Goal: Task Accomplishment & Management: Complete application form

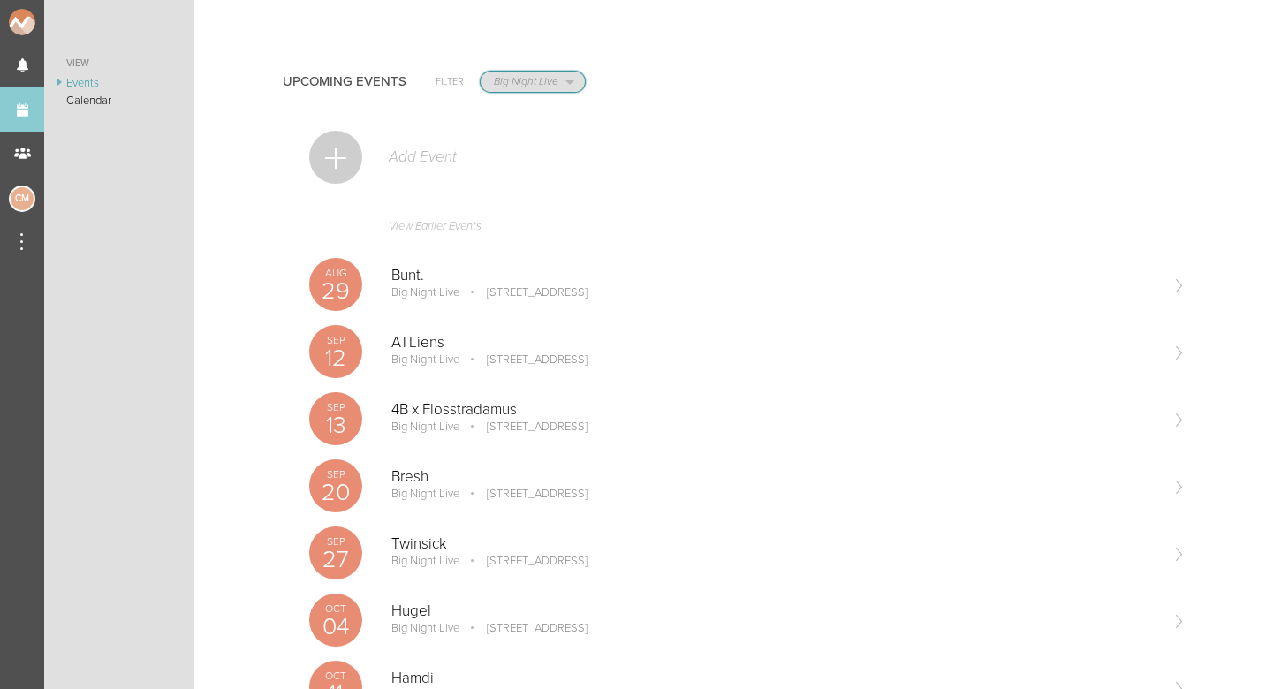
select select "1884"
click at [339, 166] on div at bounding box center [335, 157] width 53 height 53
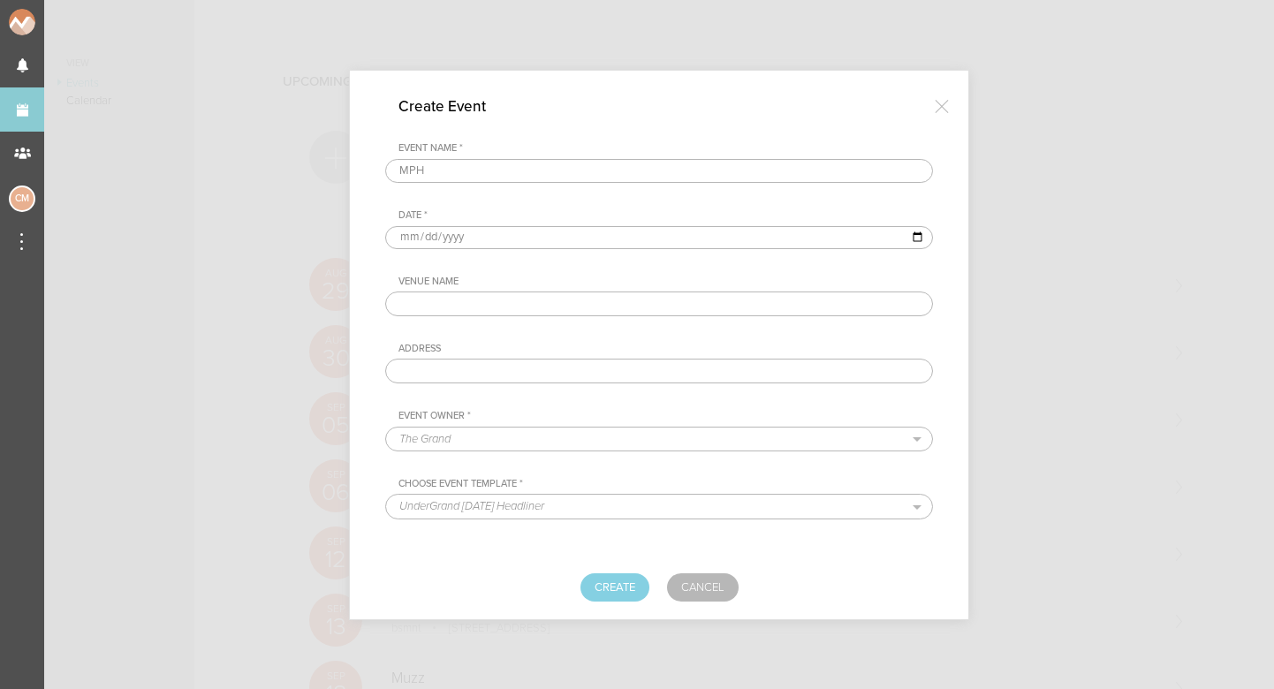
type input "MPH"
click at [403, 236] on input "date" at bounding box center [659, 237] width 548 height 23
type input "2025-11-01"
click at [553, 271] on div "Event Name * MPH Date * 2025-11-01 Venue Name Address Event Owner * The Grand M…" at bounding box center [659, 296] width 548 height 309
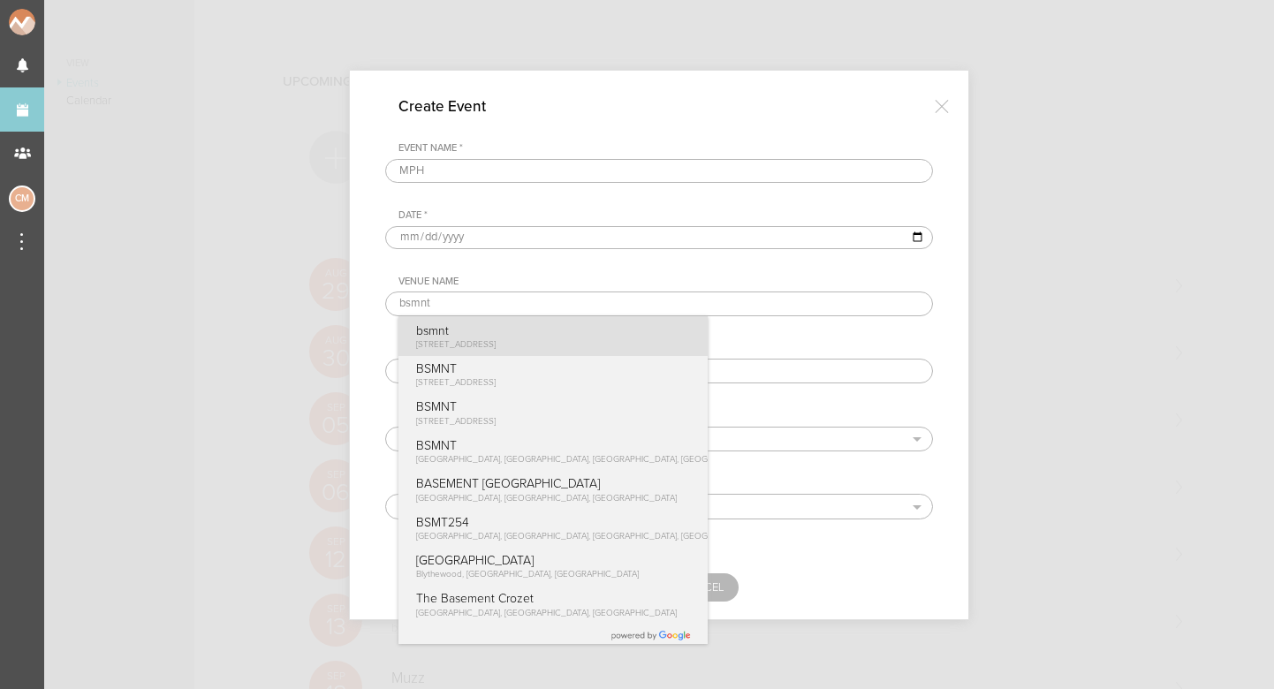
click at [481, 329] on p "bsmnt" at bounding box center [456, 330] width 80 height 15
type input "bsmnt"
type input "[STREET_ADDRESS]"
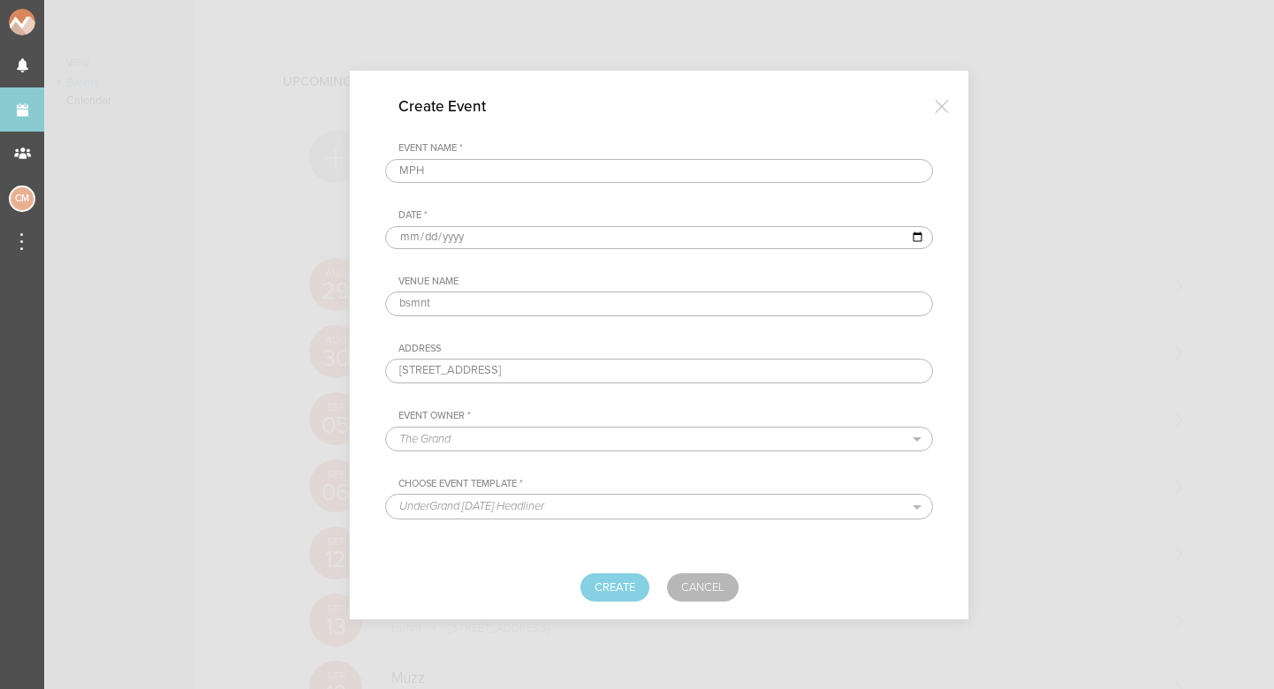
click at [501, 274] on div "Event Name * MPH Date * 2025-11-01 Venue Name bsmnt Address 100 Stuart St Bosto…" at bounding box center [659, 296] width 548 height 309
select select "1884"
select select "1615"
click at [604, 576] on button "Create" at bounding box center [615, 588] width 69 height 28
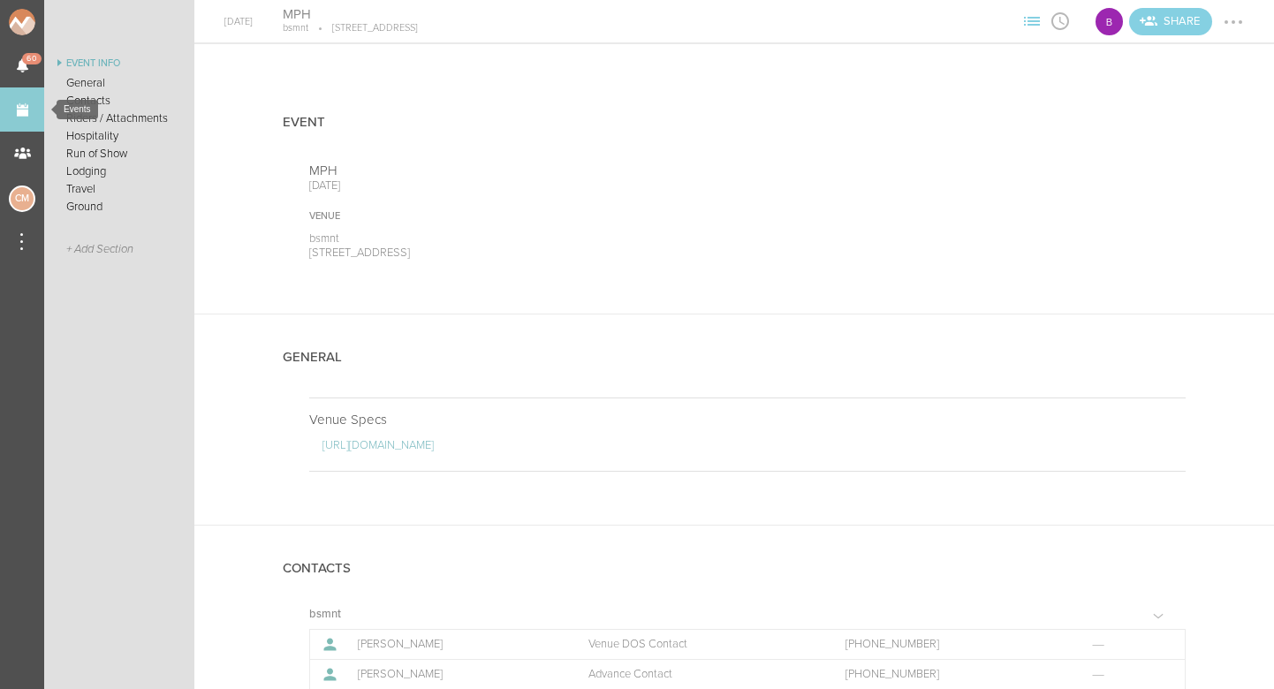
click at [26, 115] on link "Events" at bounding box center [22, 109] width 44 height 44
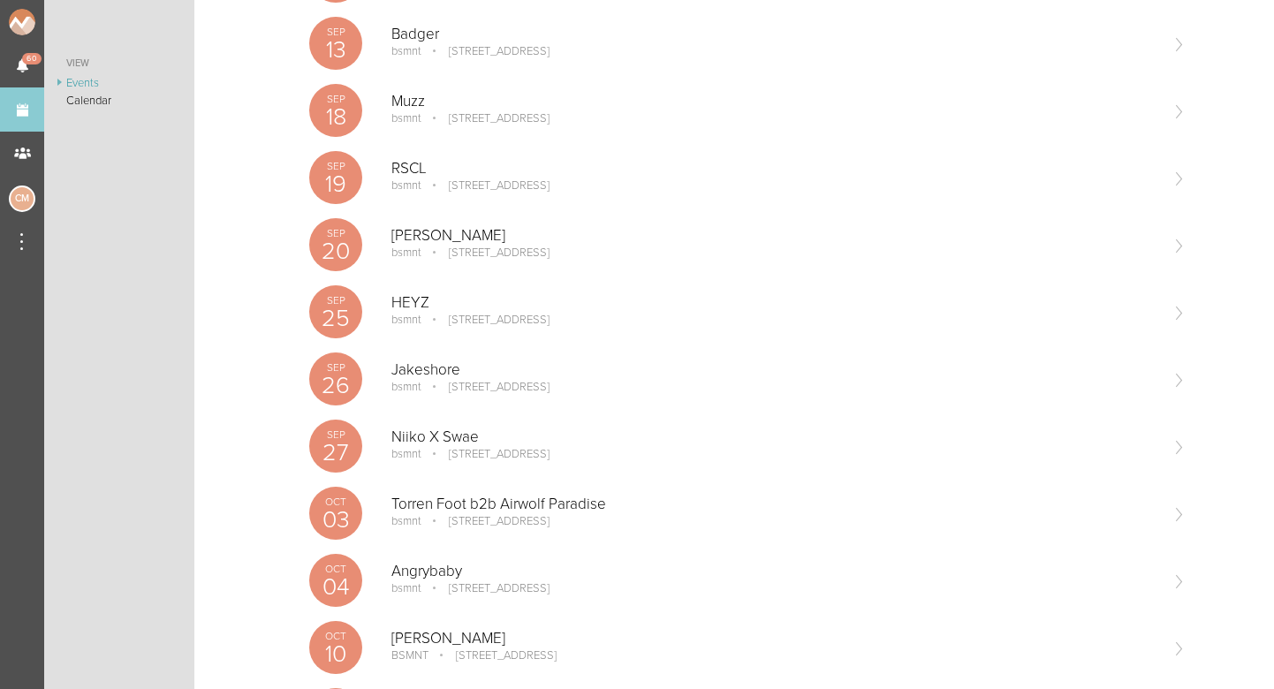
scroll to position [42, 0]
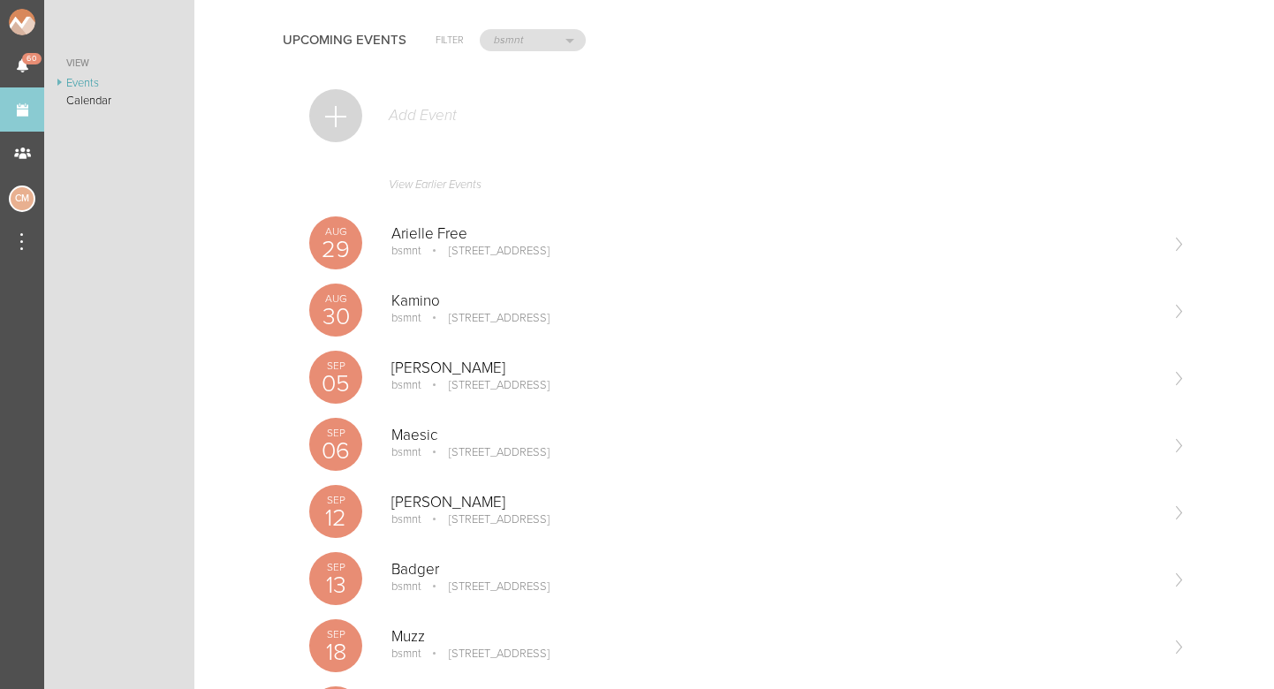
click at [352, 124] on div at bounding box center [335, 115] width 53 height 53
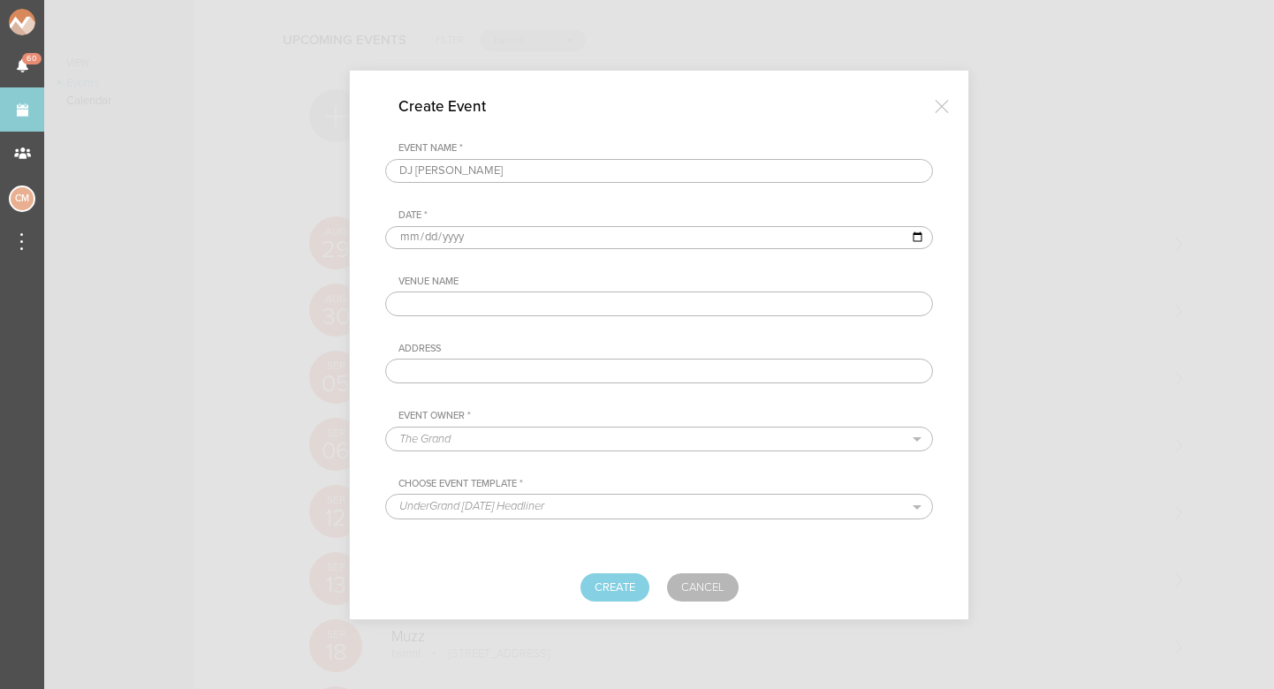
type input "DJ [PERSON_NAME]"
click at [407, 241] on input "date" at bounding box center [659, 237] width 548 height 23
type input "2025-11-08"
click at [585, 243] on input "2025-11-08" at bounding box center [659, 237] width 548 height 23
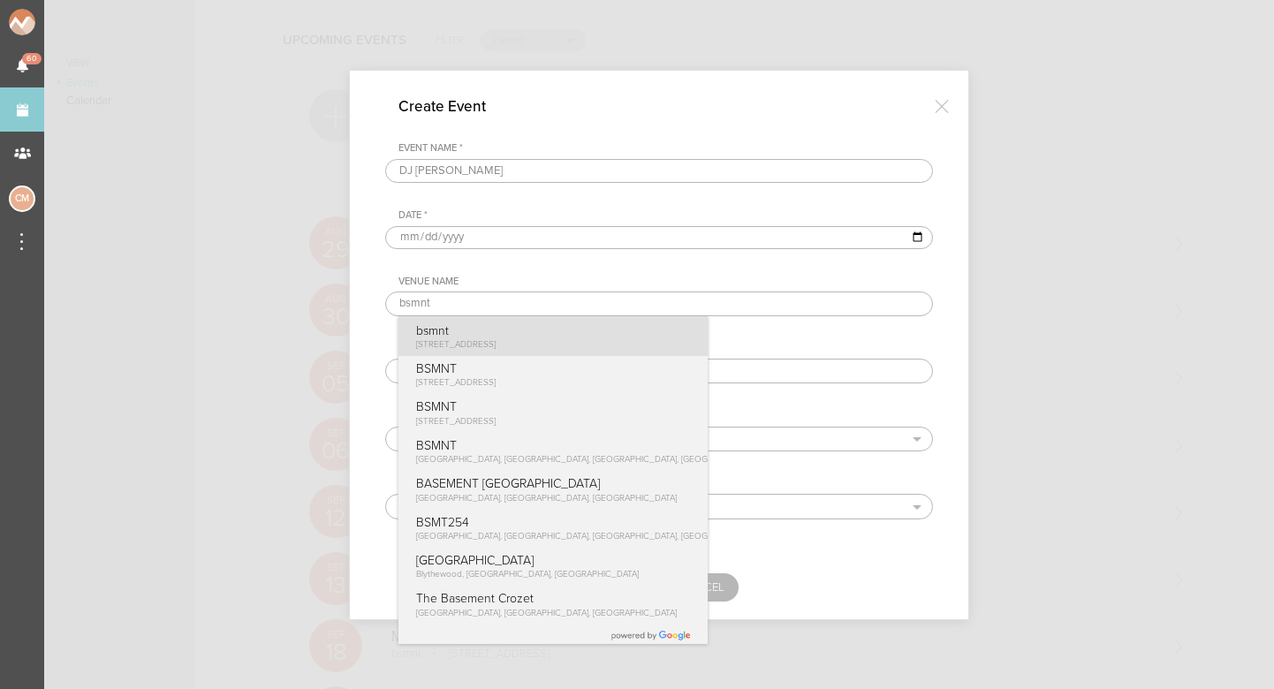
click at [497, 325] on p "bsmnt" at bounding box center [456, 330] width 80 height 15
type input "bsmnt"
type input "[STREET_ADDRESS]"
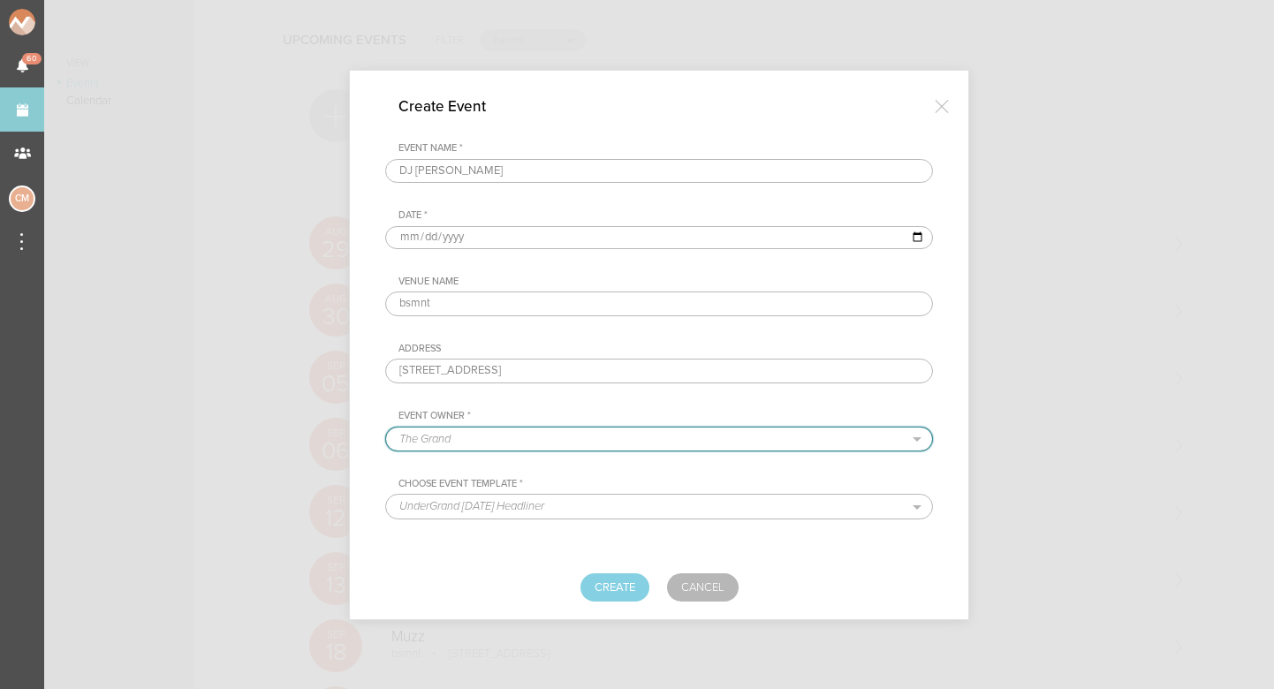
select select "1884"
select select "1615"
click at [597, 586] on button "Create" at bounding box center [615, 588] width 69 height 28
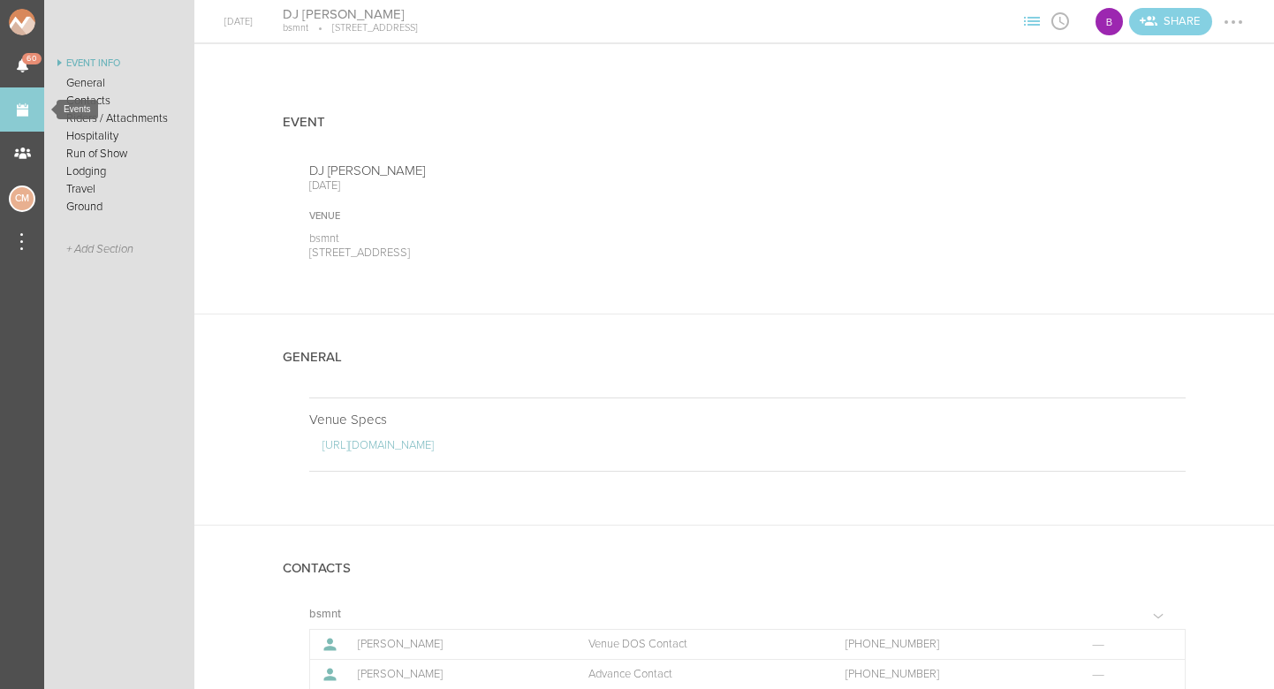
click at [24, 104] on link "Events" at bounding box center [22, 109] width 44 height 44
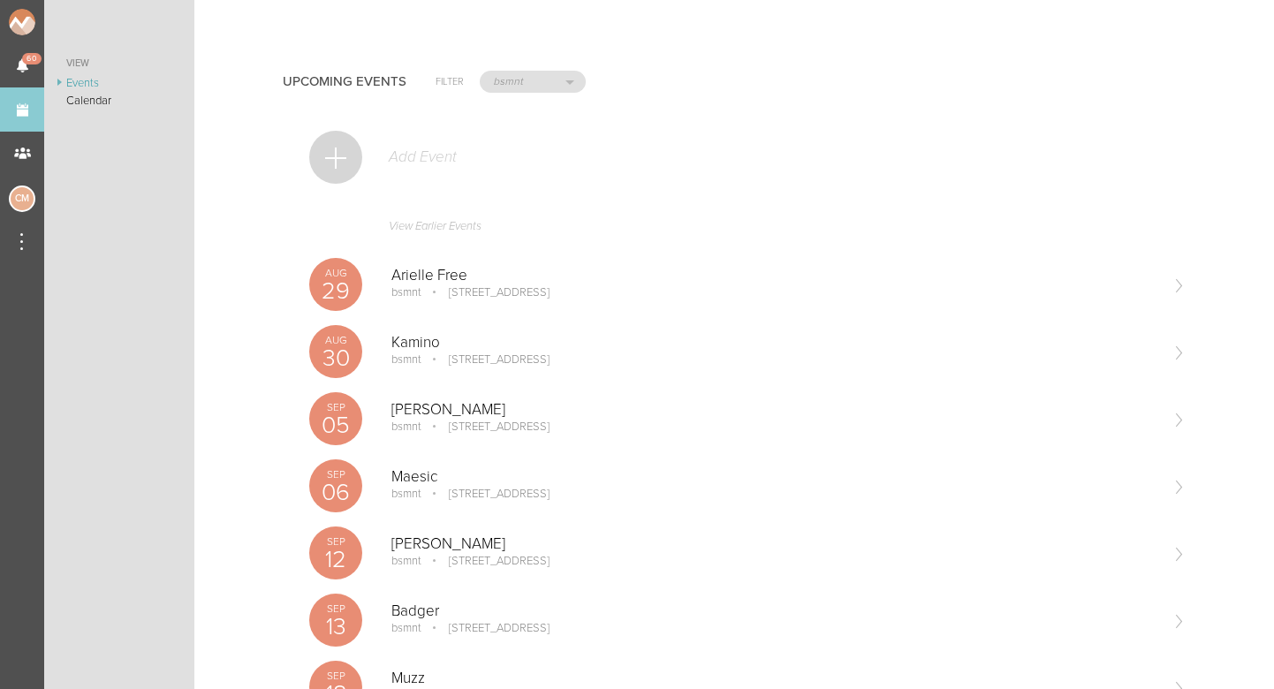
click at [346, 142] on div at bounding box center [335, 157] width 53 height 53
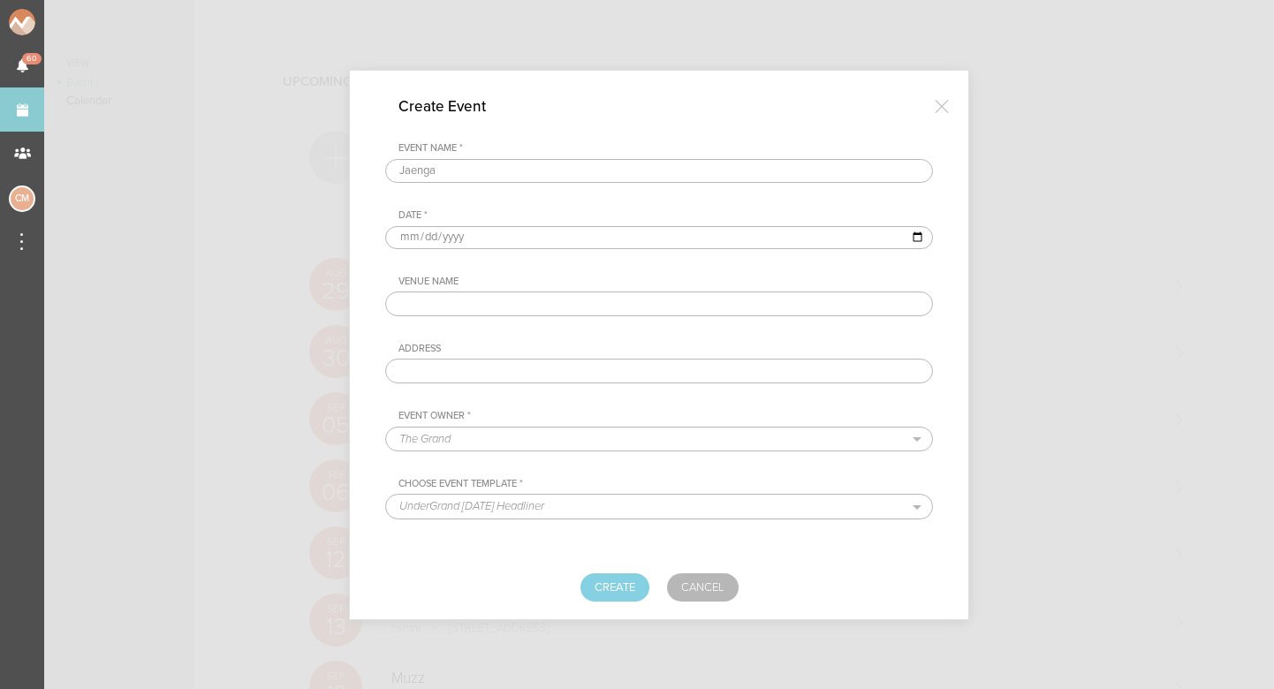
type input "Jaenga"
click at [405, 236] on input "date" at bounding box center [659, 237] width 548 height 23
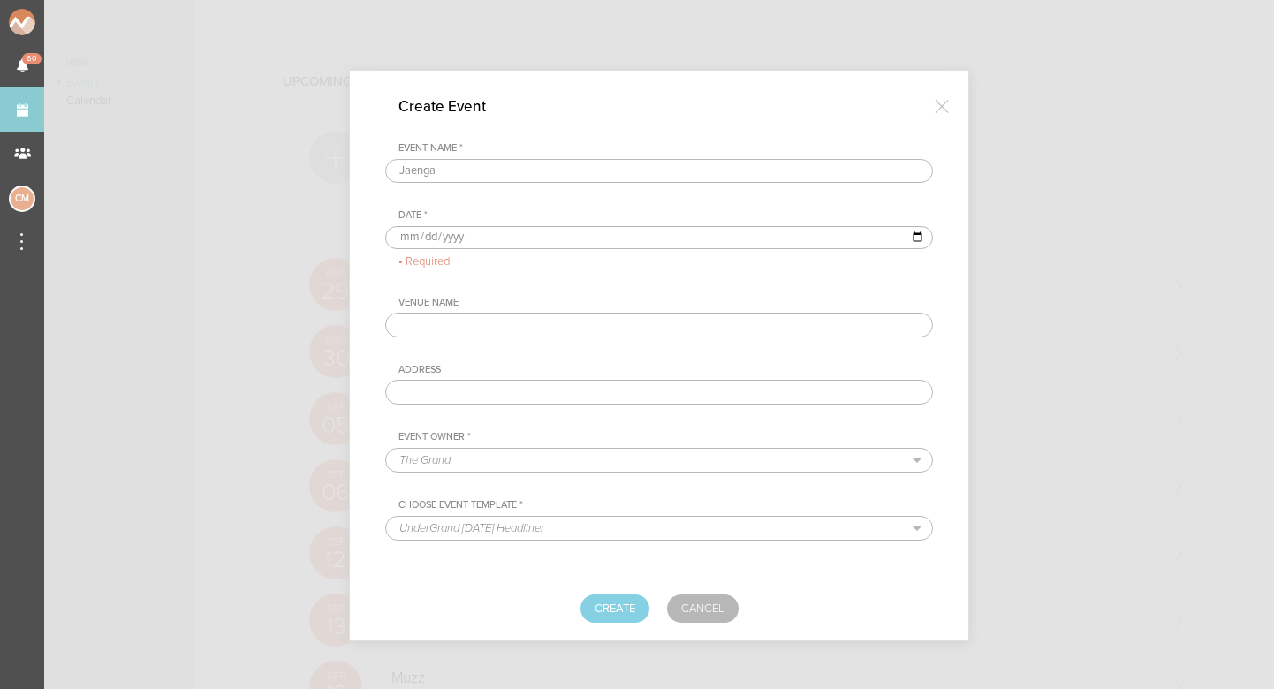
click at [414, 239] on input "date" at bounding box center [659, 237] width 548 height 23
type input "2025-11-20"
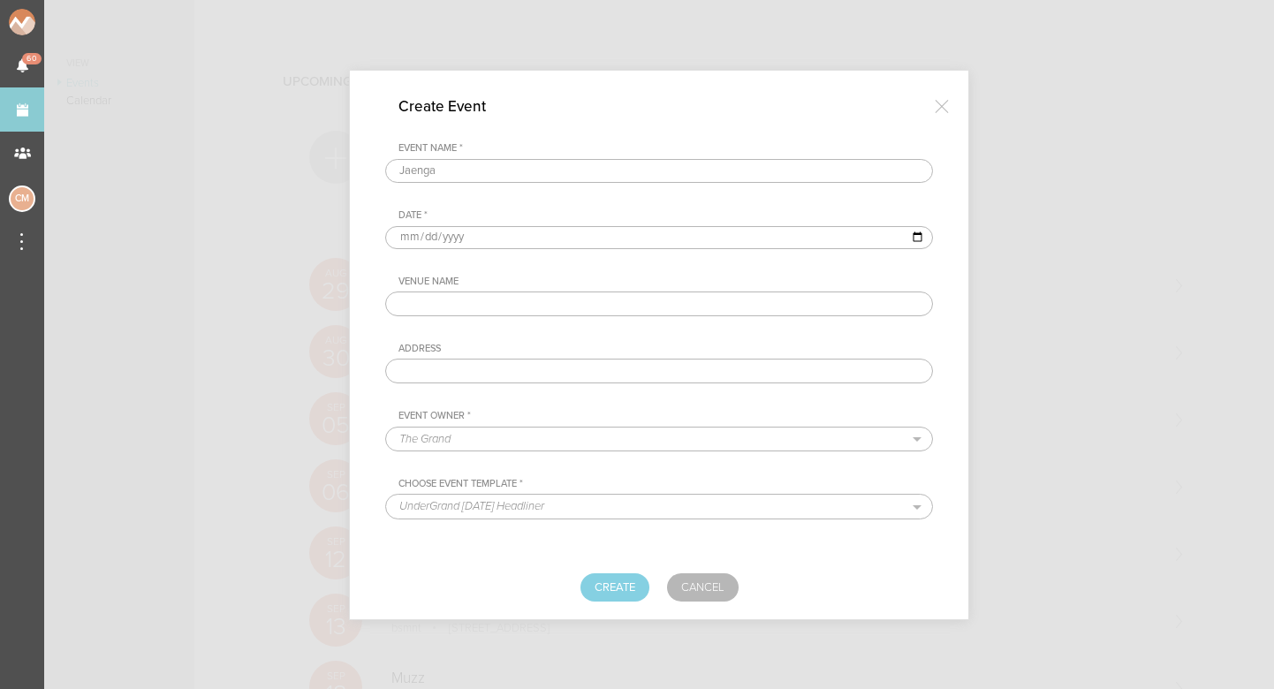
click at [597, 252] on div "Event Name * Jaenga Date * 2025-11-20 Venue Name Address Event Owner * The Gran…" at bounding box center [659, 296] width 548 height 309
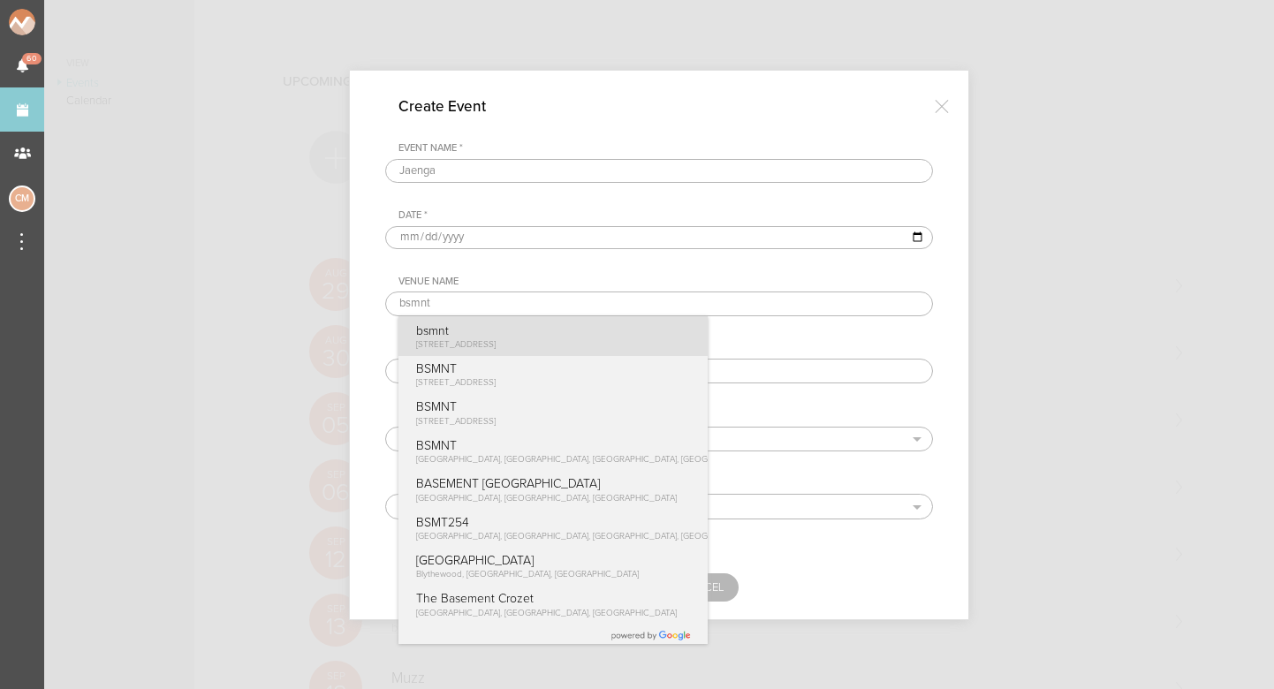
click at [497, 338] on div "bsmnt 100 Stuart St Boston, MA" at bounding box center [456, 336] width 80 height 27
type input "bsmnt"
type input "[STREET_ADDRESS]"
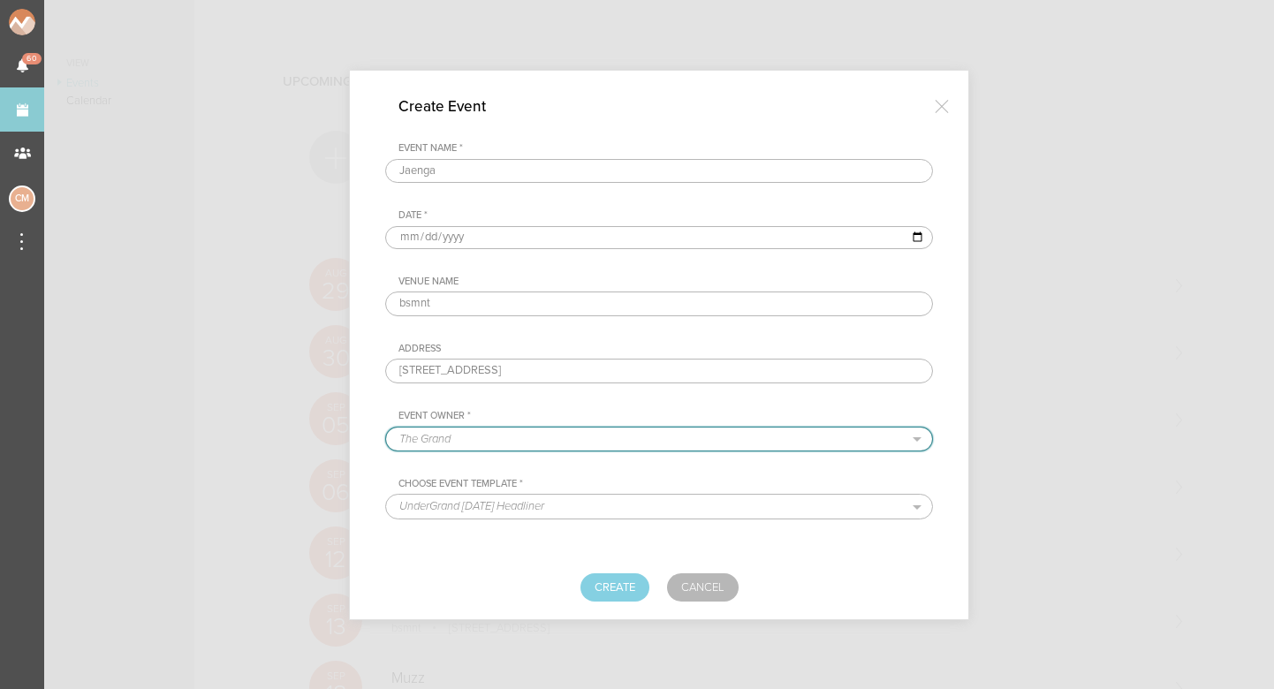
select select "1884"
select select "1615"
click at [489, 406] on div "Event Name * Jaenga Date * 2025-11-20 Venue Name bsmnt Address 100 Stuart St Bo…" at bounding box center [659, 296] width 548 height 309
click at [605, 588] on button "Create" at bounding box center [615, 588] width 69 height 28
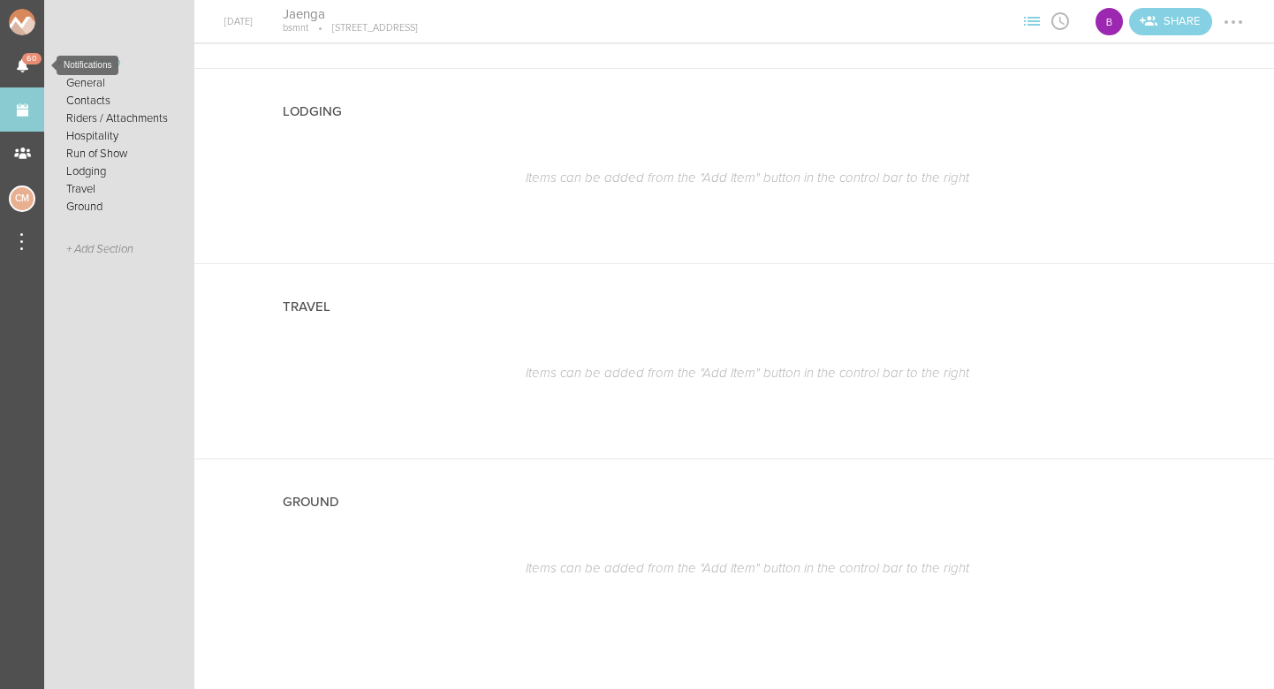
scroll to position [1387, 0]
click at [32, 110] on link "Events" at bounding box center [22, 109] width 44 height 44
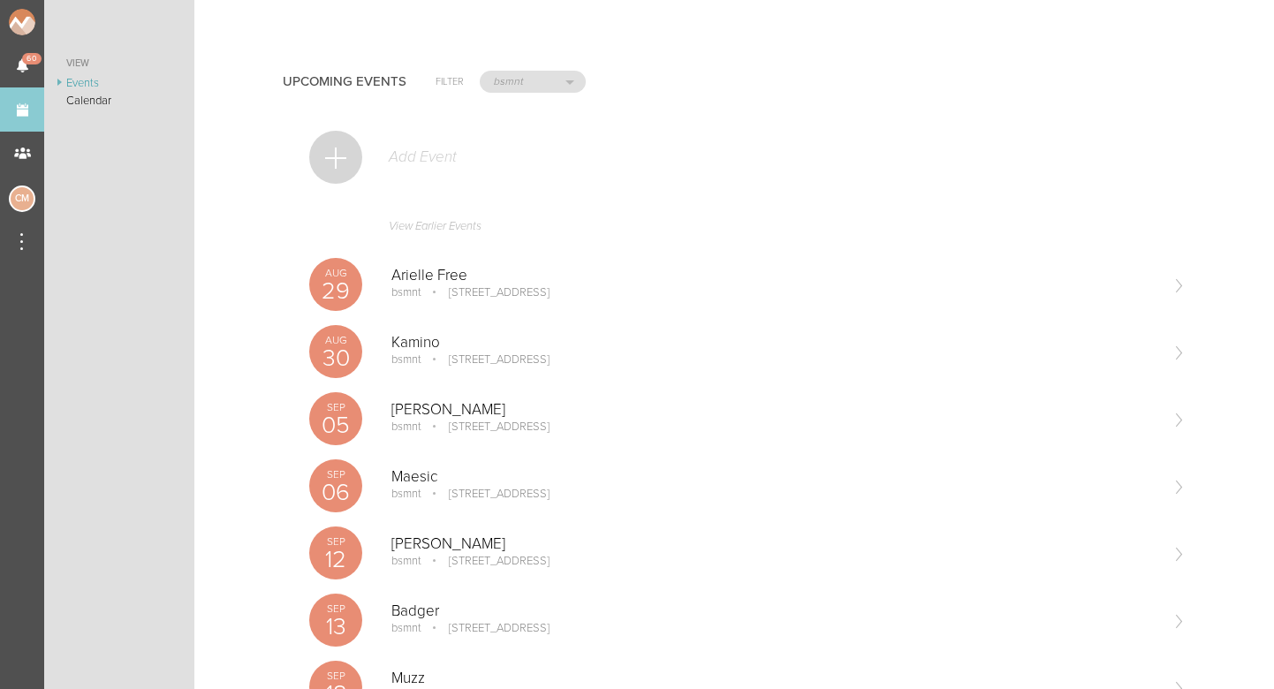
click at [355, 159] on div at bounding box center [335, 157] width 53 height 53
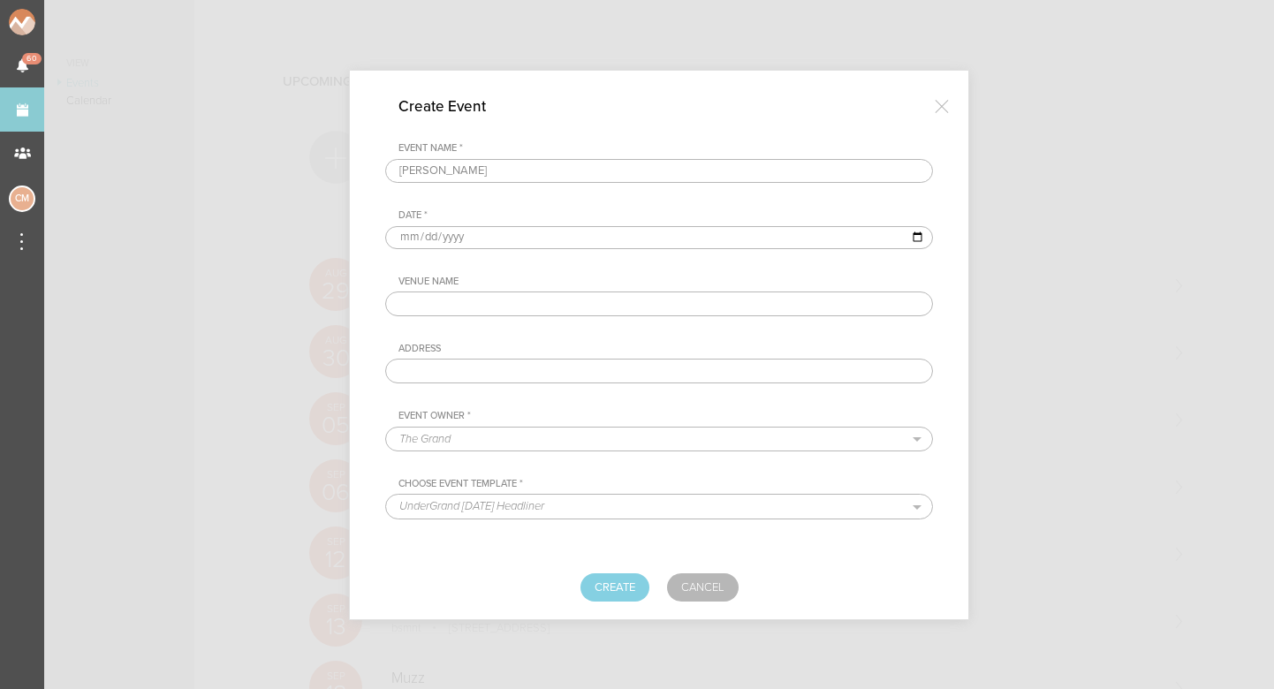
type input "[PERSON_NAME]"
click at [410, 229] on input "date" at bounding box center [659, 237] width 548 height 23
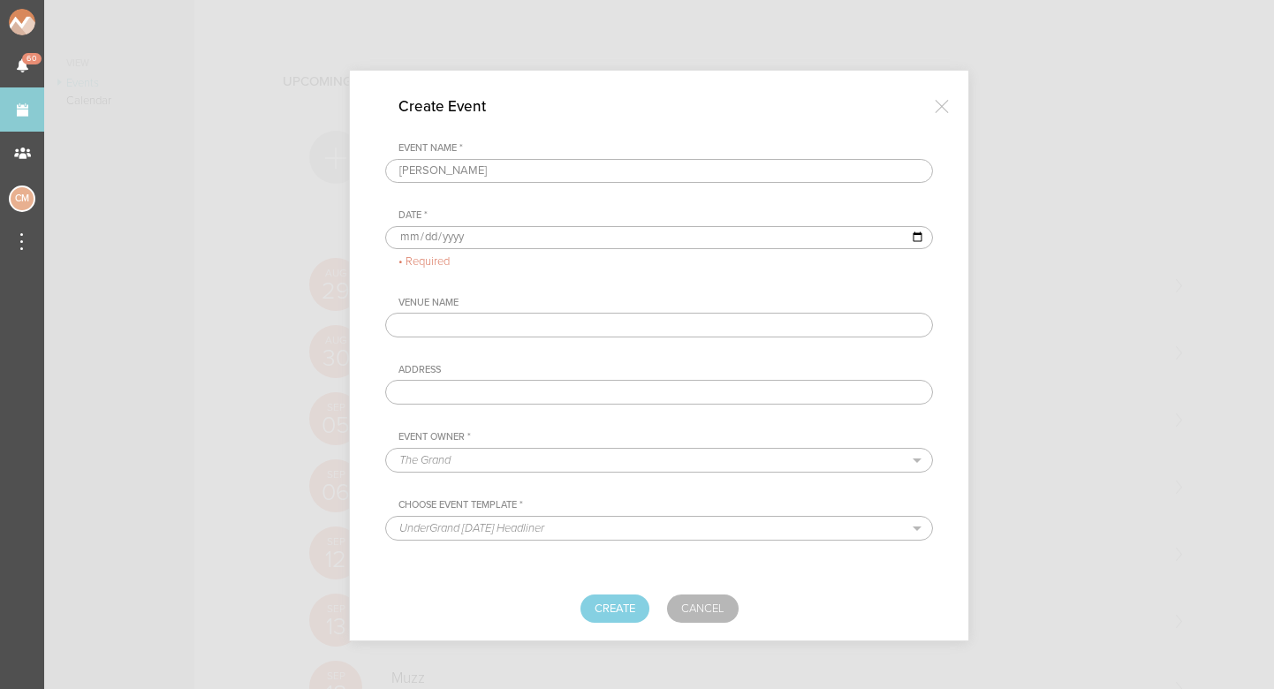
click at [408, 232] on input "date" at bounding box center [659, 237] width 548 height 23
type input "2025-12-13"
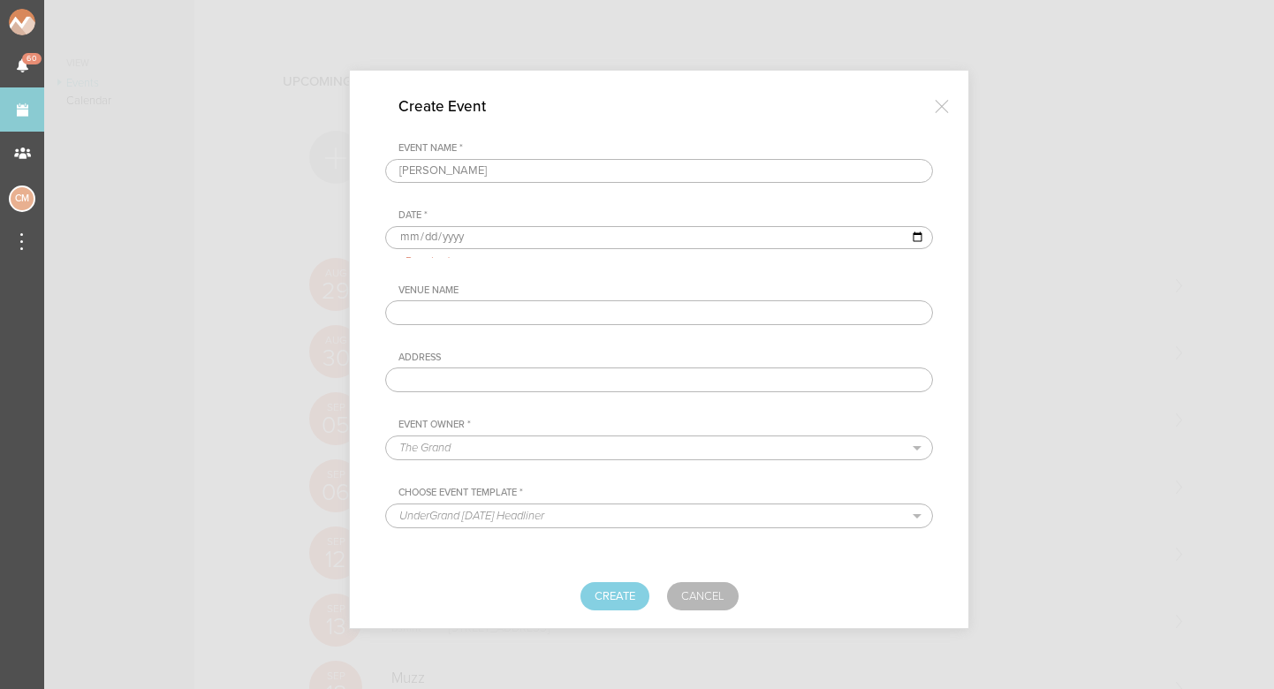
click at [582, 285] on div "Venue Name" at bounding box center [666, 291] width 535 height 12
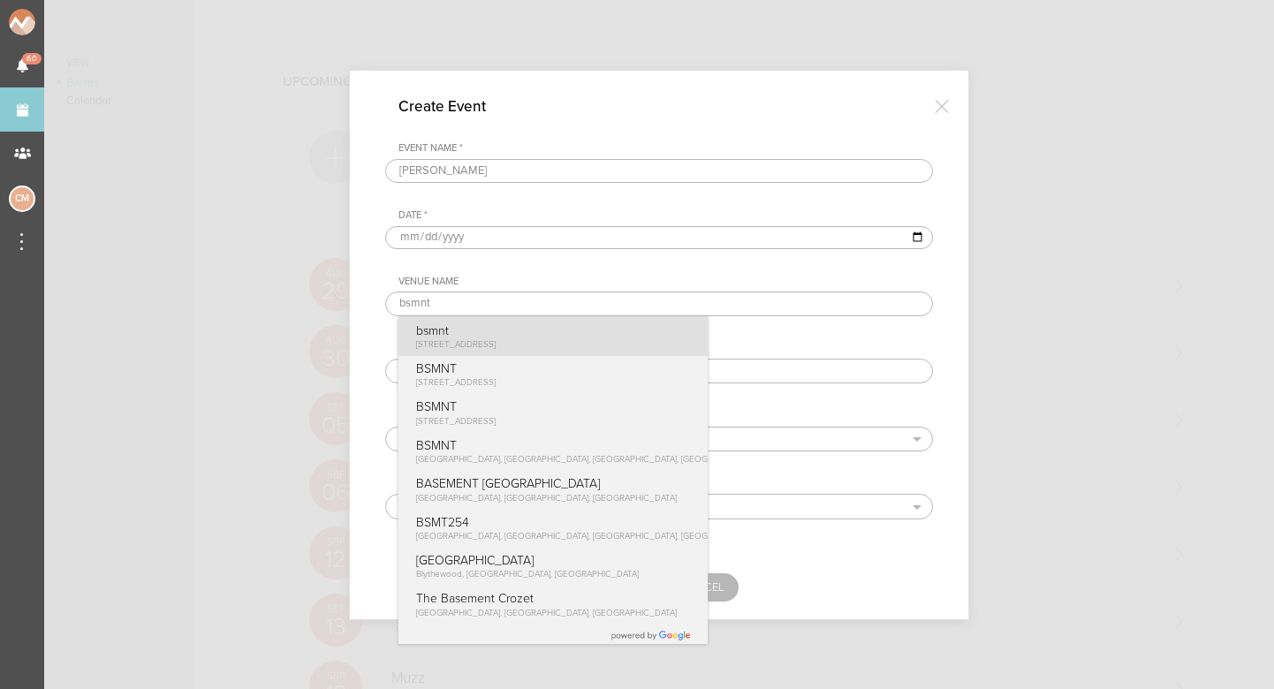
click at [492, 340] on span "[STREET_ADDRESS]" at bounding box center [456, 344] width 80 height 11
type input "bsmnt"
type input "[STREET_ADDRESS]"
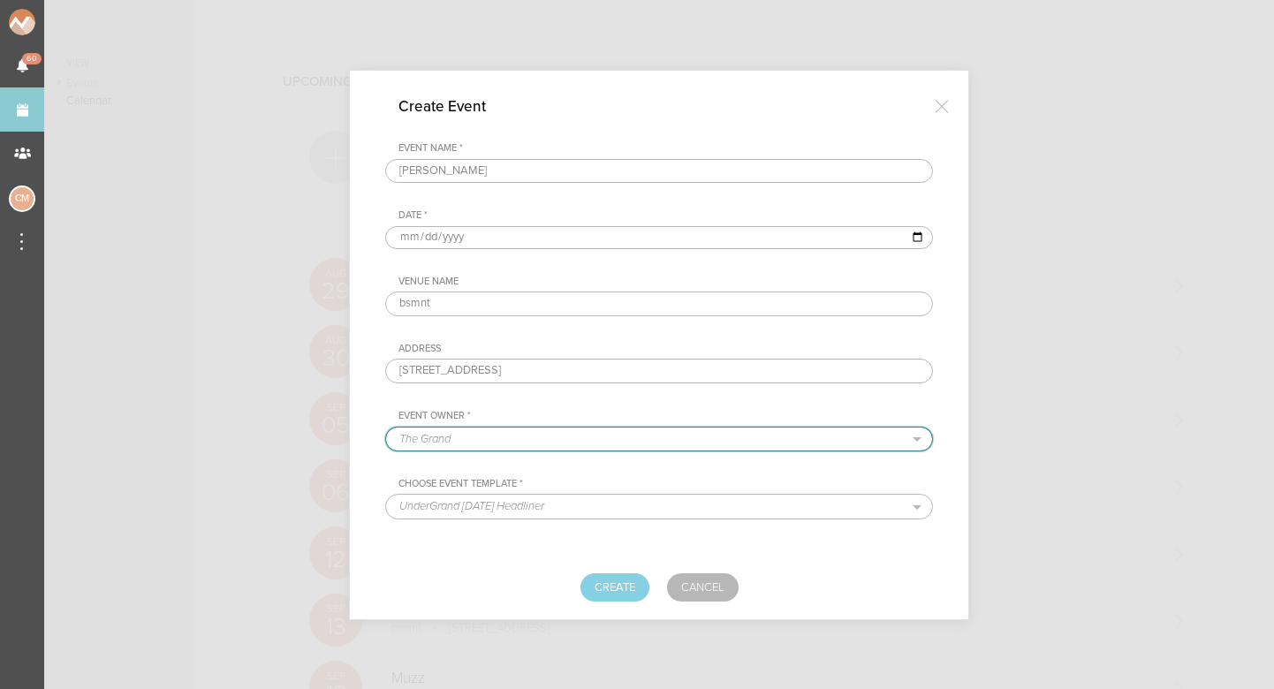
select select "1884"
select select "1615"
click at [604, 583] on button "Create" at bounding box center [615, 588] width 69 height 28
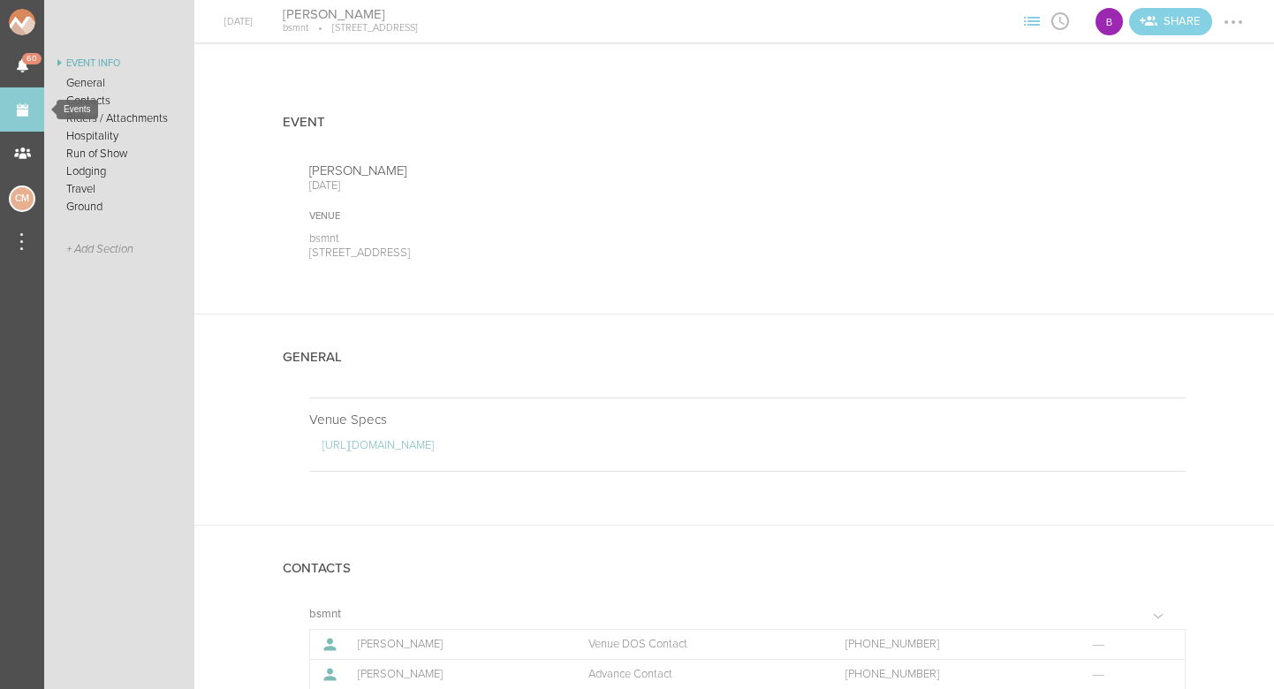
click at [30, 112] on link "Events" at bounding box center [22, 109] width 44 height 44
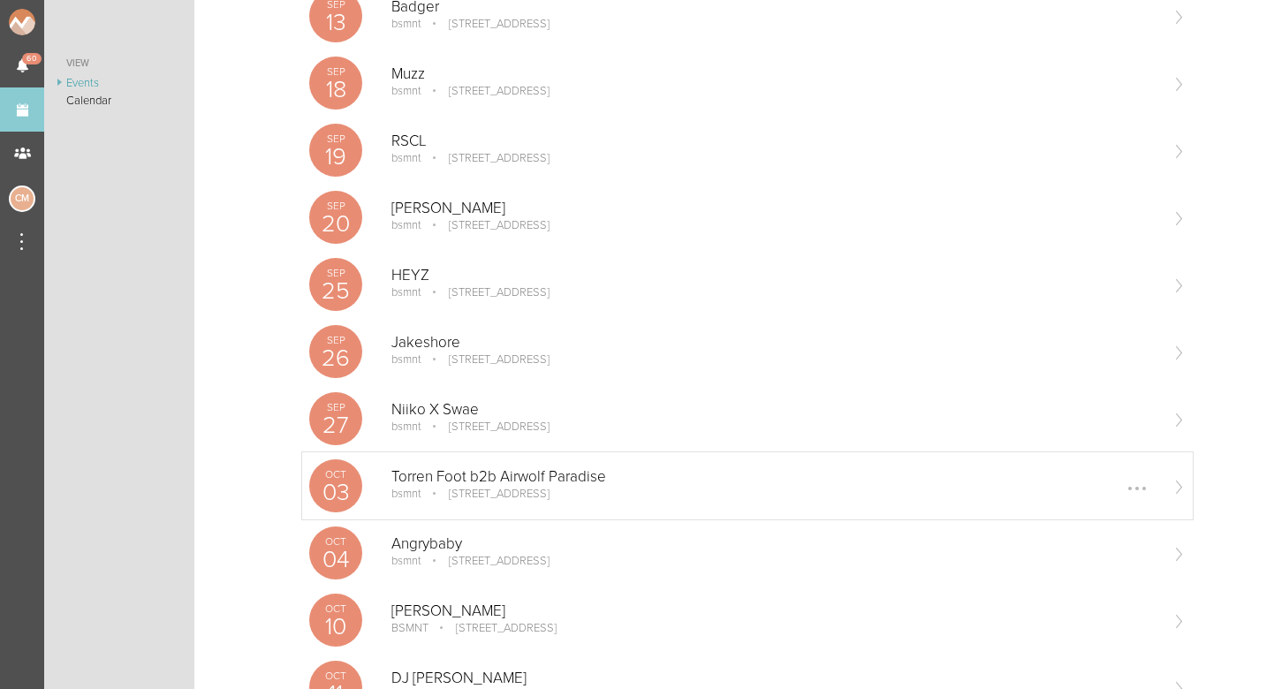
scroll to position [111, 0]
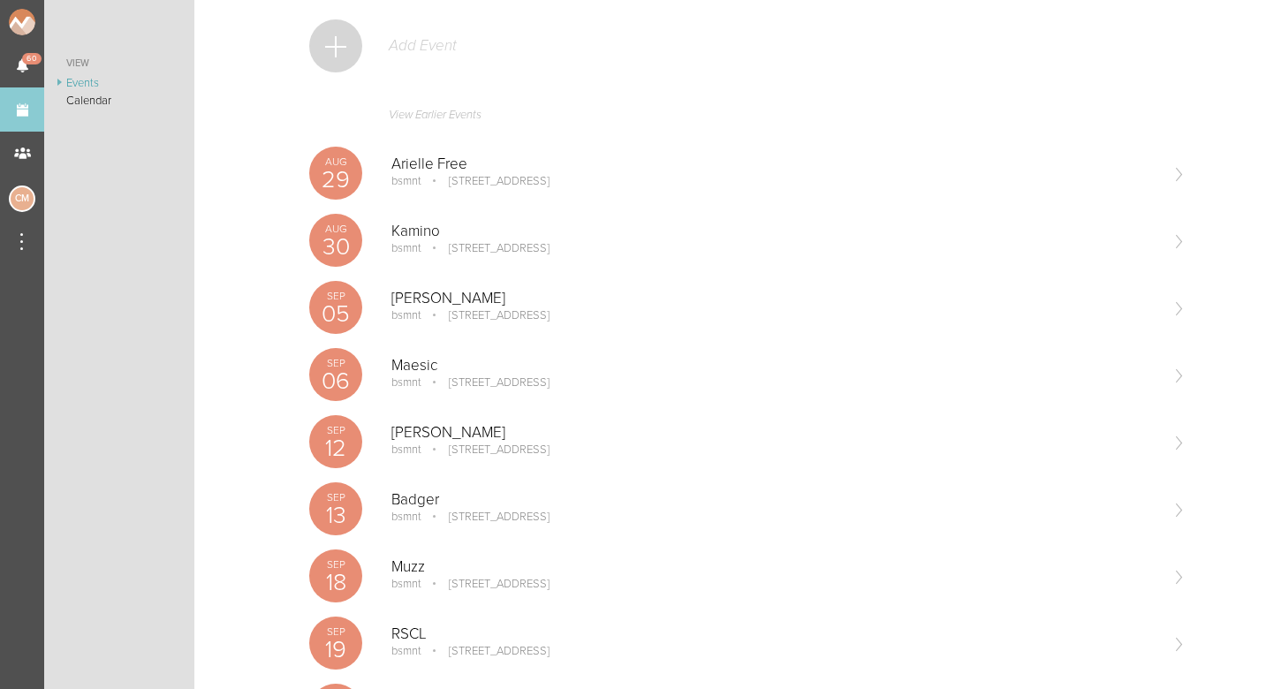
click at [327, 47] on div at bounding box center [335, 45] width 53 height 53
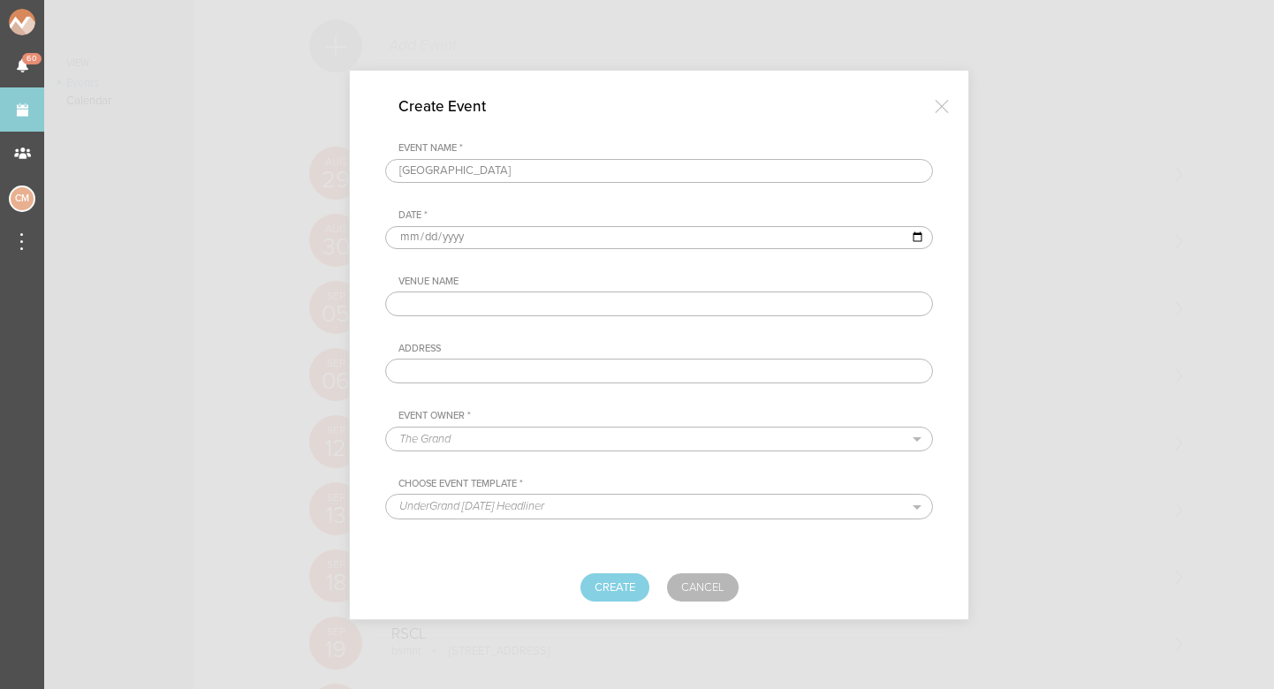
type input "Ely Oaks"
click at [407, 241] on input "date" at bounding box center [659, 237] width 548 height 23
type input "2026-02-27"
click at [577, 337] on div "Venue Name Address" at bounding box center [659, 330] width 548 height 108
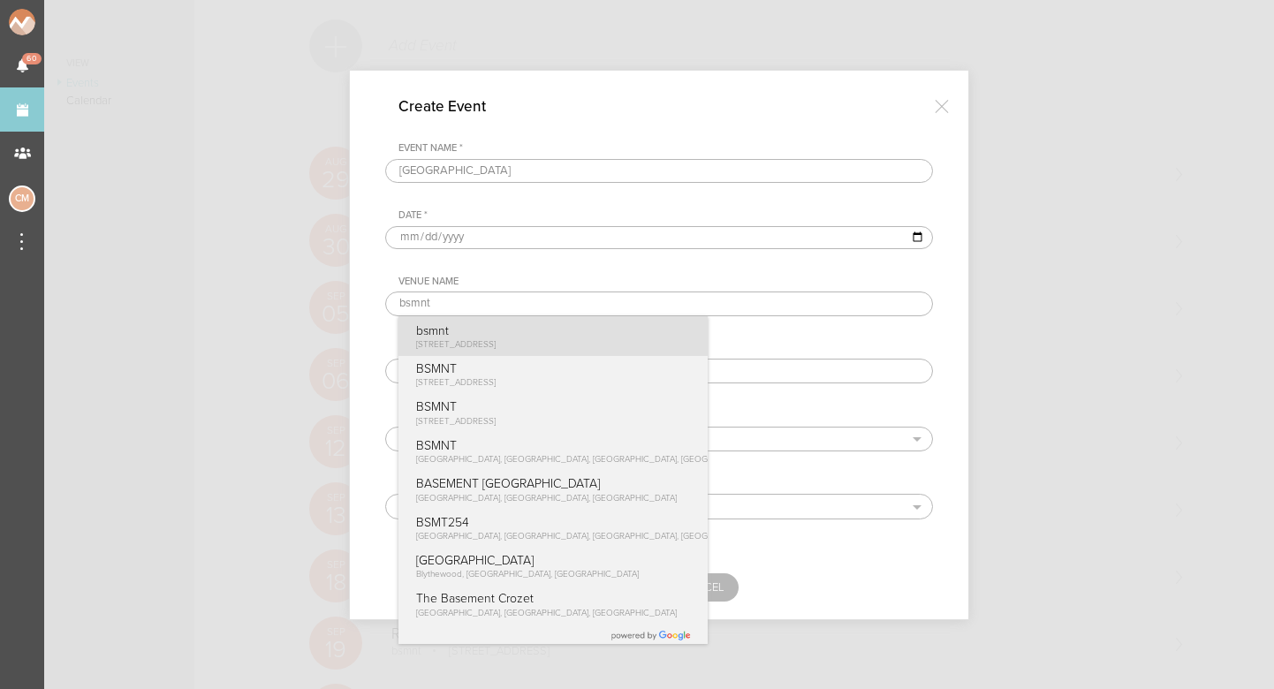
click at [487, 338] on p "[STREET_ADDRESS]" at bounding box center [456, 344] width 80 height 12
type input "bsmnt"
type input "[STREET_ADDRESS]"
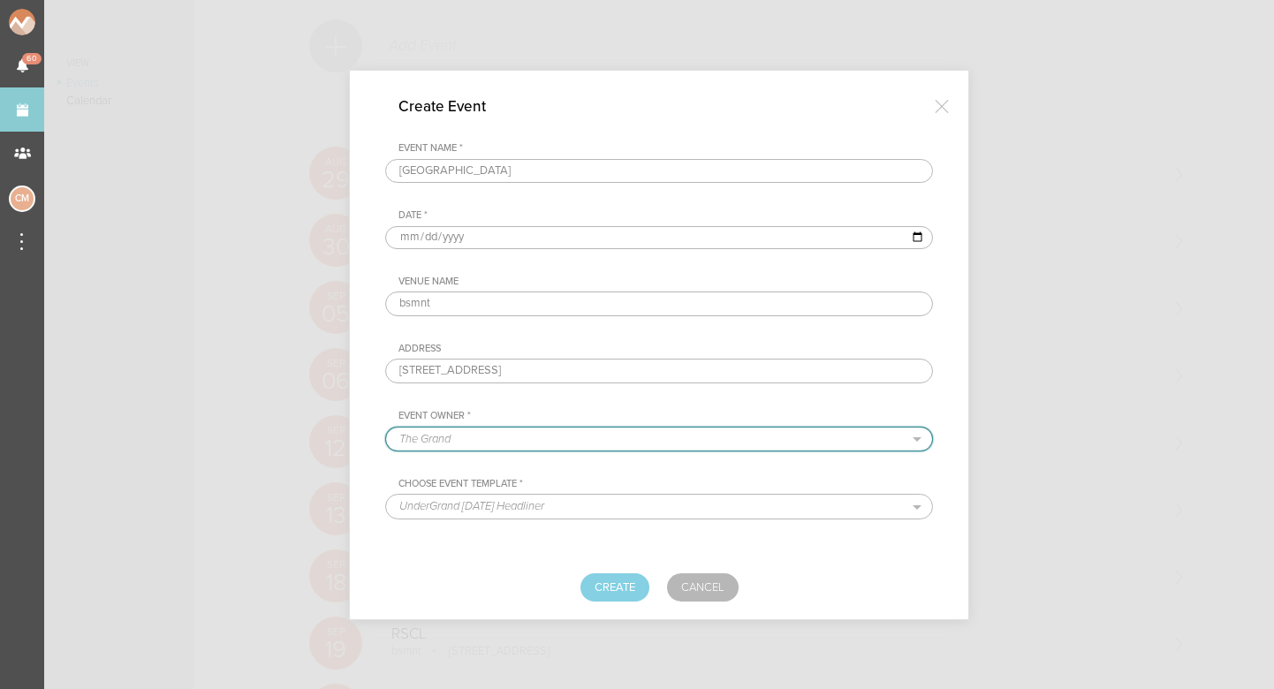
select select "1884"
select select "1615"
click at [603, 579] on button "Create" at bounding box center [615, 588] width 69 height 28
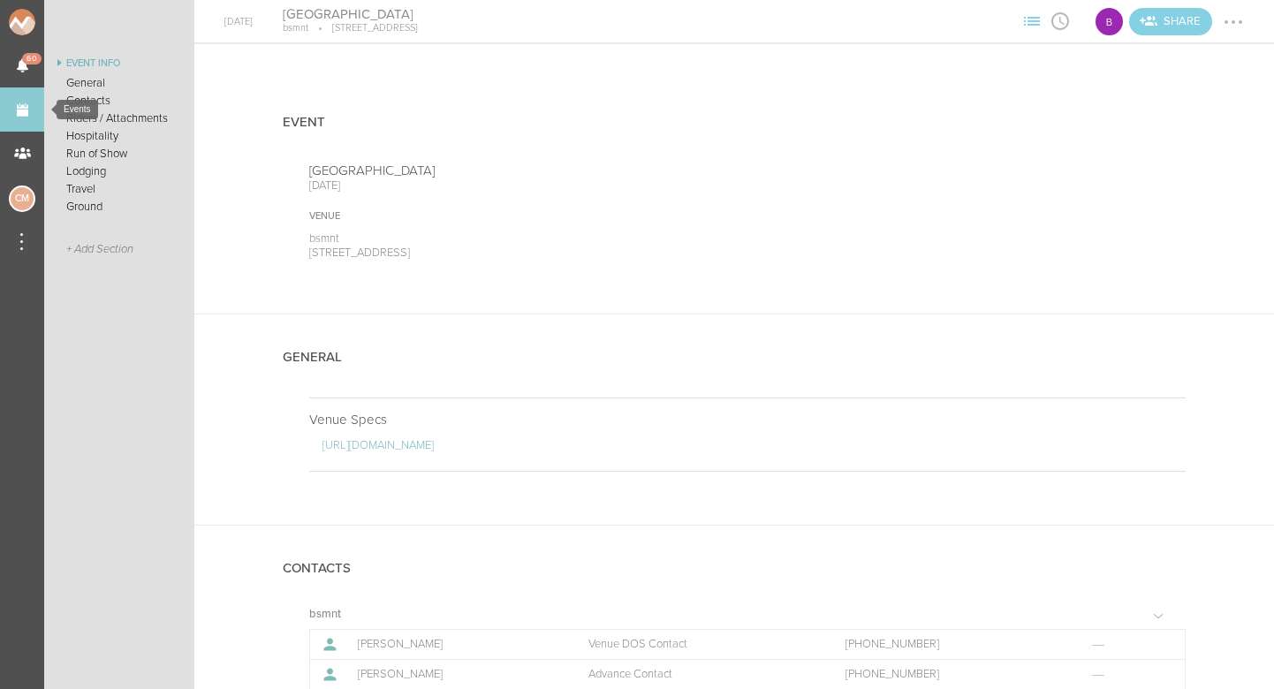
click at [14, 124] on link "Events" at bounding box center [22, 109] width 44 height 44
